Goal: Navigation & Orientation: Find specific page/section

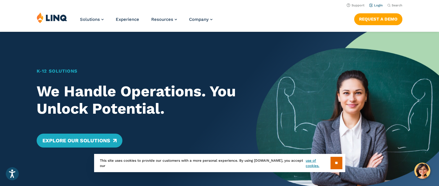
click at [379, 5] on link "Login" at bounding box center [376, 5] width 14 height 4
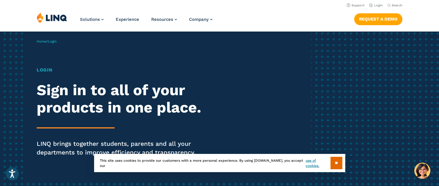
scroll to position [22, 0]
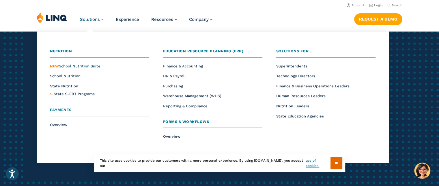
click at [72, 65] on span "NEW School Nutrition Suite" at bounding box center [75, 66] width 51 height 4
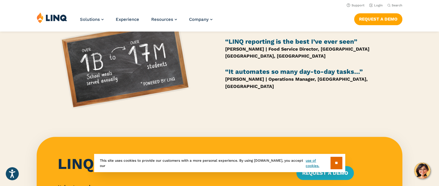
scroll to position [339, 0]
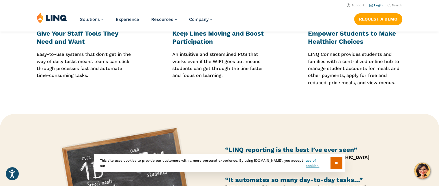
click at [378, 5] on link "Login" at bounding box center [376, 5] width 14 height 4
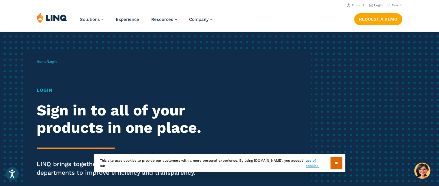
click at [337, 162] on input "**" at bounding box center [336, 162] width 12 height 12
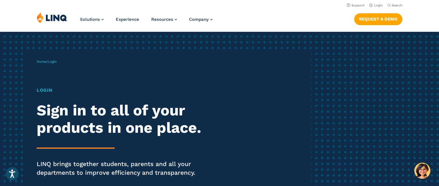
click at [45, 91] on h1 "Login" at bounding box center [121, 90] width 169 height 7
click at [52, 112] on h2 "Sign in to all of your products in one place." at bounding box center [121, 119] width 169 height 35
drag, startPoint x: 58, startPoint y: 144, endPoint x: 56, endPoint y: 136, distance: 8.6
click at [57, 144] on div "Login Sign in to all of your products in one place. LINQ brings together studen…" at bounding box center [121, 140] width 169 height 106
click at [55, 62] on span "Login" at bounding box center [52, 61] width 9 height 4
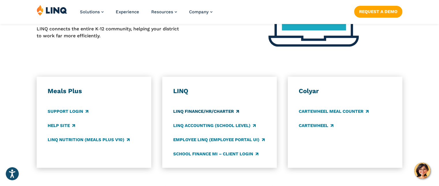
scroll to position [274, 0]
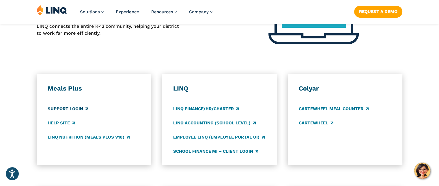
click at [81, 108] on link "Support Login" at bounding box center [68, 108] width 41 height 6
click at [68, 136] on link "LINQ Nutrition (Meals Plus v10)" at bounding box center [89, 137] width 82 height 6
